Goal: Check status: Check status

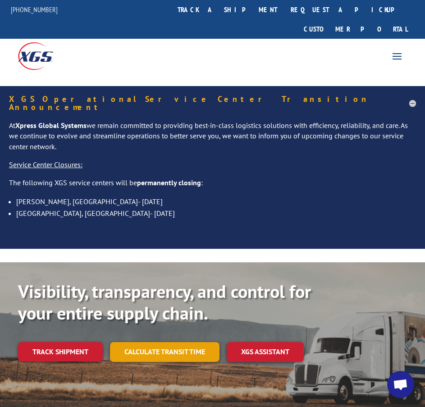
click at [143, 342] on link "Calculate transit time" at bounding box center [164, 351] width 109 height 19
click at [0, 0] on div "Transit Calculator Enter your information below to calculate transit time. CALC…" at bounding box center [0, 0] width 0 height 0
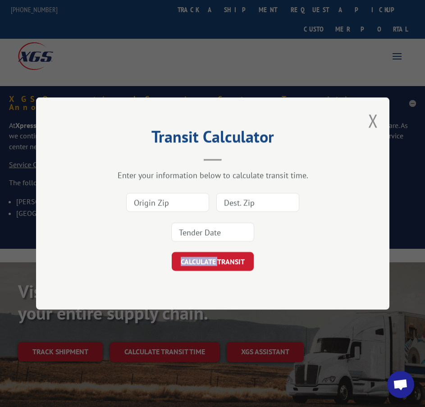
click at [372, 116] on button "Close modal" at bounding box center [373, 121] width 10 height 24
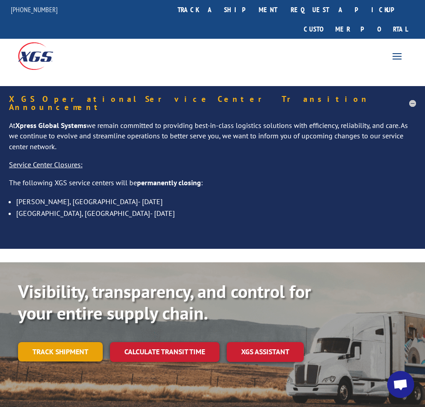
click at [64, 342] on link "Track shipment" at bounding box center [60, 351] width 85 height 19
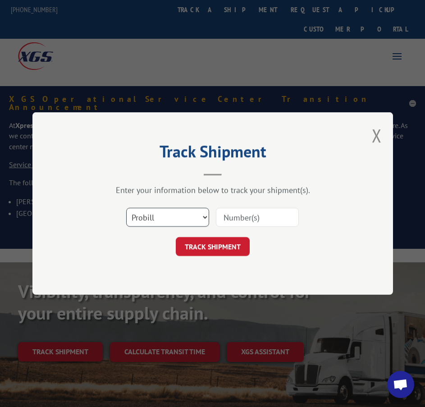
click at [187, 221] on select "Select category... Probill BOL PO" at bounding box center [167, 217] width 83 height 19
select select "bol"
click at [126, 208] on select "Select category... Probill BOL PO" at bounding box center [167, 217] width 83 height 19
click at [255, 206] on div "Select category... Probill BOL PO" at bounding box center [212, 217] width 270 height 30
click at [250, 214] on input at bounding box center [257, 217] width 83 height 19
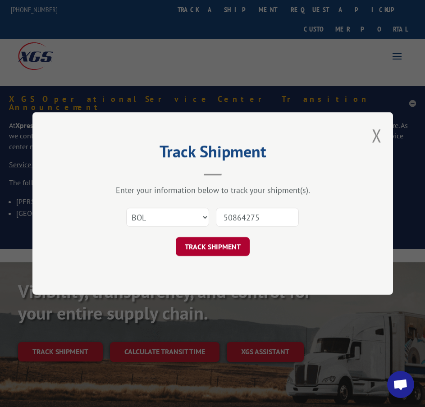
type input "50864275"
click at [195, 246] on button "TRACK SHIPMENT" at bounding box center [213, 246] width 74 height 19
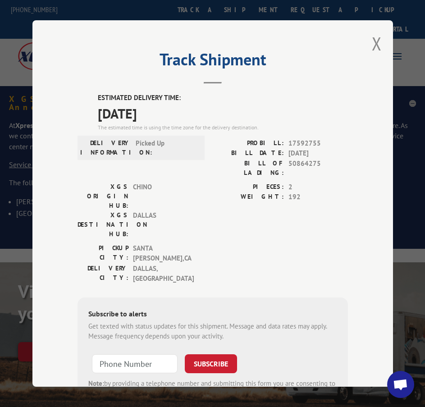
click at [200, 65] on h2 "Track Shipment" at bounding box center [212, 61] width 270 height 17
click at [373, 41] on button "Close modal" at bounding box center [377, 44] width 10 height 24
